Goal: Browse casually

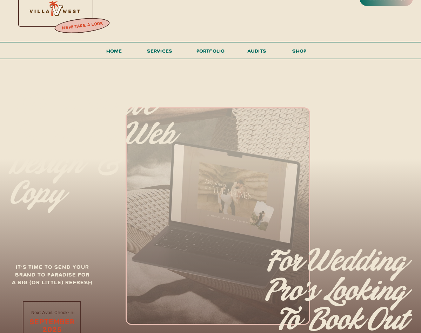
scroll to position [12, 0]
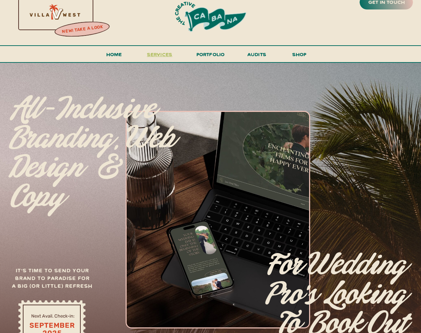
click at [160, 56] on span "services" at bounding box center [160, 54] width 26 height 7
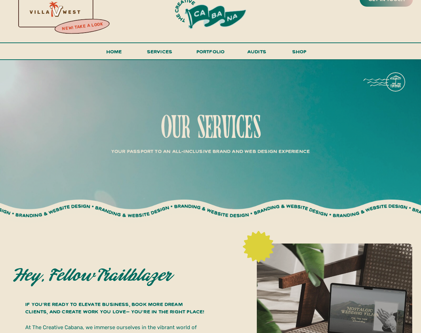
scroll to position [15, 0]
click at [213, 58] on h3 "portfolio" at bounding box center [210, 53] width 33 height 13
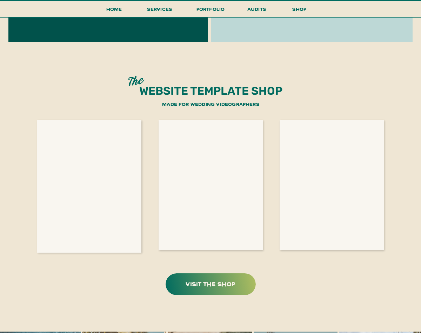
scroll to position [1287, 0]
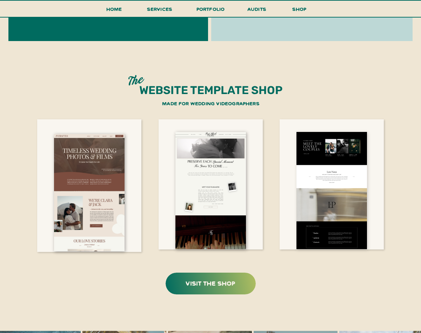
click at [334, 178] on div at bounding box center [332, 190] width 71 height 117
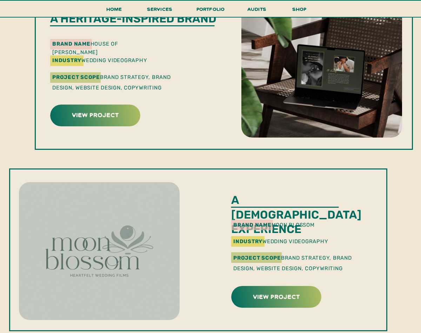
scroll to position [235, 0]
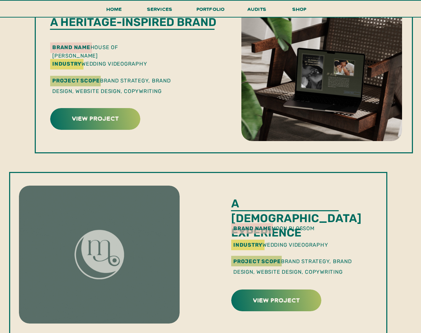
click at [116, 128] on div at bounding box center [95, 119] width 90 height 22
